Goal: Transaction & Acquisition: Purchase product/service

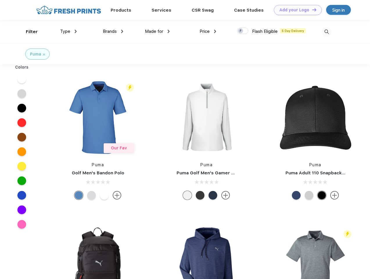
click at [296, 10] on link "Add your Logo Design Tool" at bounding box center [298, 10] width 48 height 10
click at [0, 0] on div "Design Tool" at bounding box center [0, 0] width 0 height 0
click at [312, 10] on link "Add your Logo Design Tool" at bounding box center [298, 10] width 48 height 10
click at [28, 32] on div "Filter" at bounding box center [32, 31] width 12 height 7
click at [69, 31] on span "Type" at bounding box center [65, 31] width 10 height 5
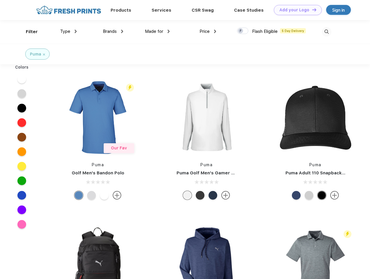
click at [113, 31] on span "Brands" at bounding box center [110, 31] width 14 height 5
click at [157, 31] on span "Made for" at bounding box center [154, 31] width 18 height 5
click at [208, 31] on span "Price" at bounding box center [205, 31] width 10 height 5
click at [243, 31] on div at bounding box center [242, 31] width 11 height 6
click at [241, 31] on input "checkbox" at bounding box center [239, 29] width 4 height 4
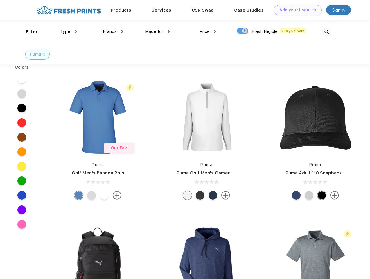
click at [327, 32] on img at bounding box center [327, 32] width 10 height 10
